Goal: Navigation & Orientation: Find specific page/section

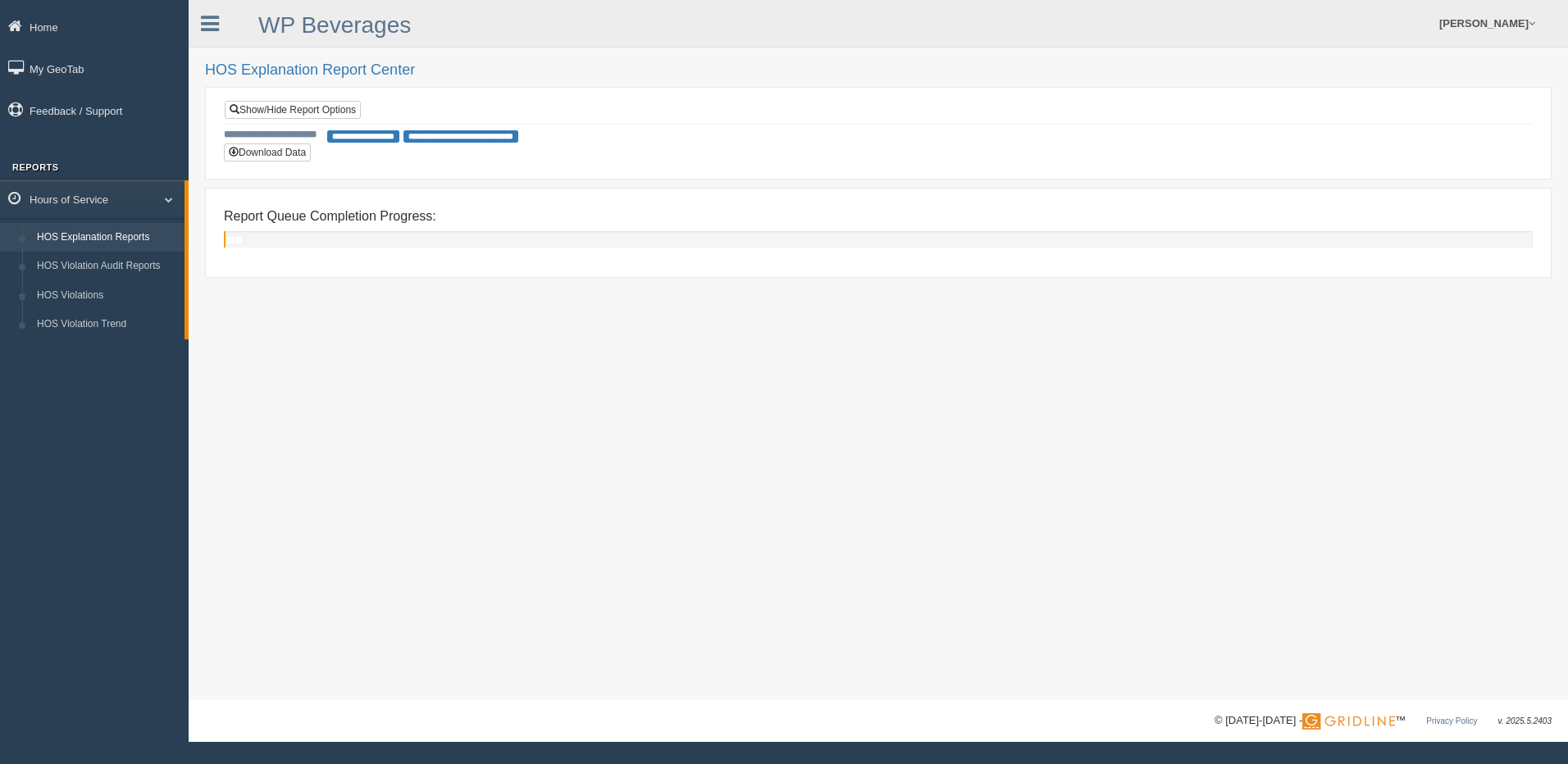
click at [108, 238] on link "HOS Explanation Reports" at bounding box center [107, 237] width 155 height 29
click at [116, 234] on link "HOS Explanation Reports" at bounding box center [107, 237] width 155 height 29
